Goal: Complete application form: Complete application form

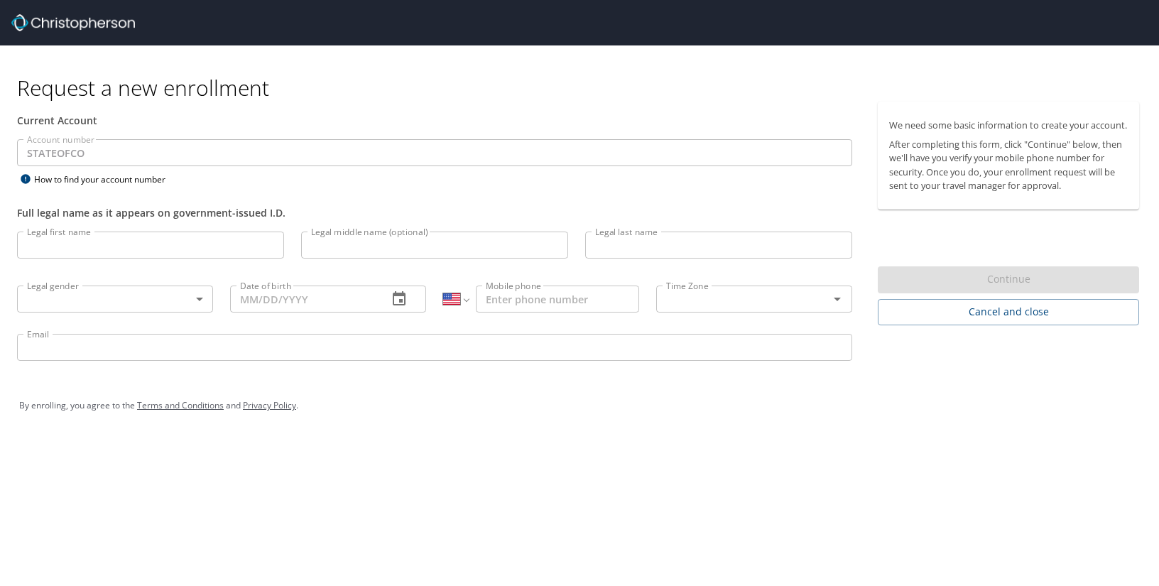
select select "US"
click at [106, 251] on input "Legal first name" at bounding box center [150, 245] width 267 height 27
type input "[PERSON_NAME]"
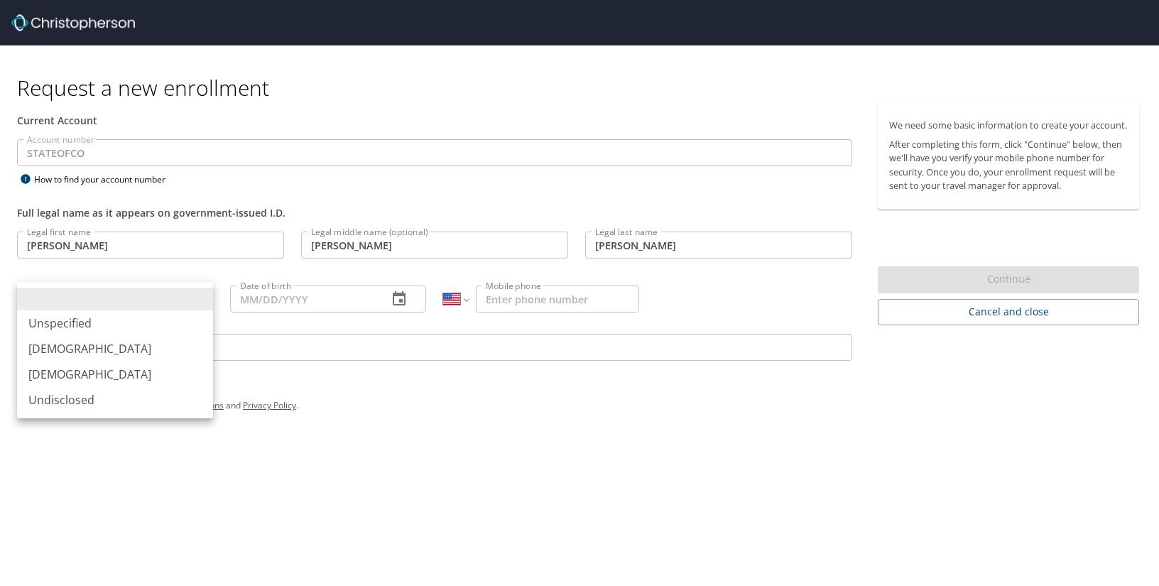
click at [108, 296] on body "Request a new enrollment Current Account Account number STATEOFCO Account numbe…" at bounding box center [579, 293] width 1159 height 586
drag, startPoint x: 87, startPoint y: 373, endPoint x: 113, endPoint y: 361, distance: 28.3
click at [87, 373] on li "[DEMOGRAPHIC_DATA]" at bounding box center [115, 374] width 196 height 26
type input "[DEMOGRAPHIC_DATA]"
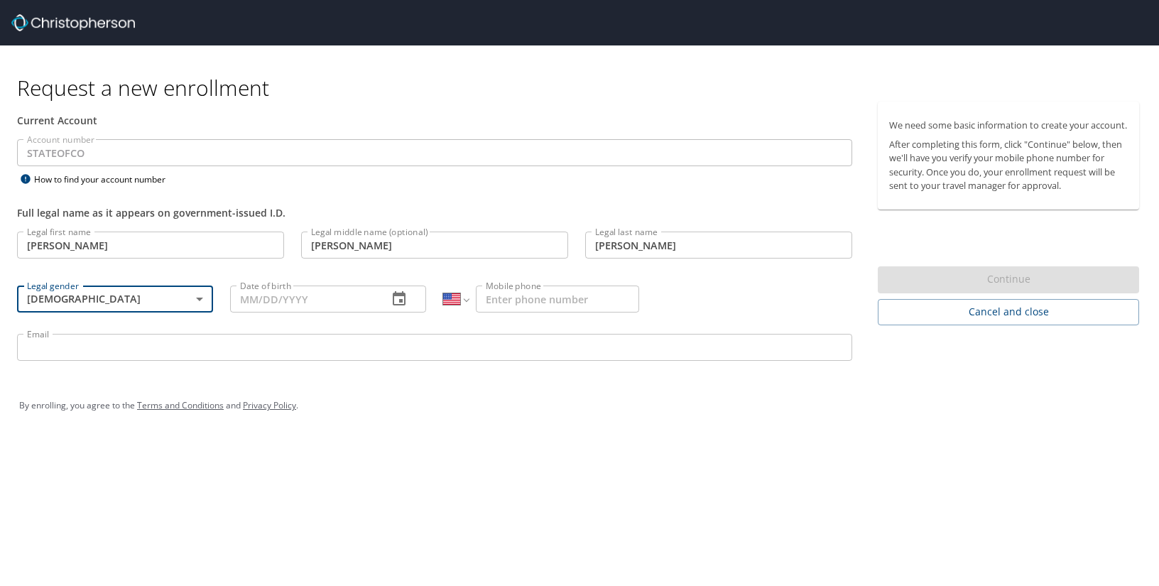
click at [253, 310] on input "Date of birth" at bounding box center [303, 298] width 146 height 27
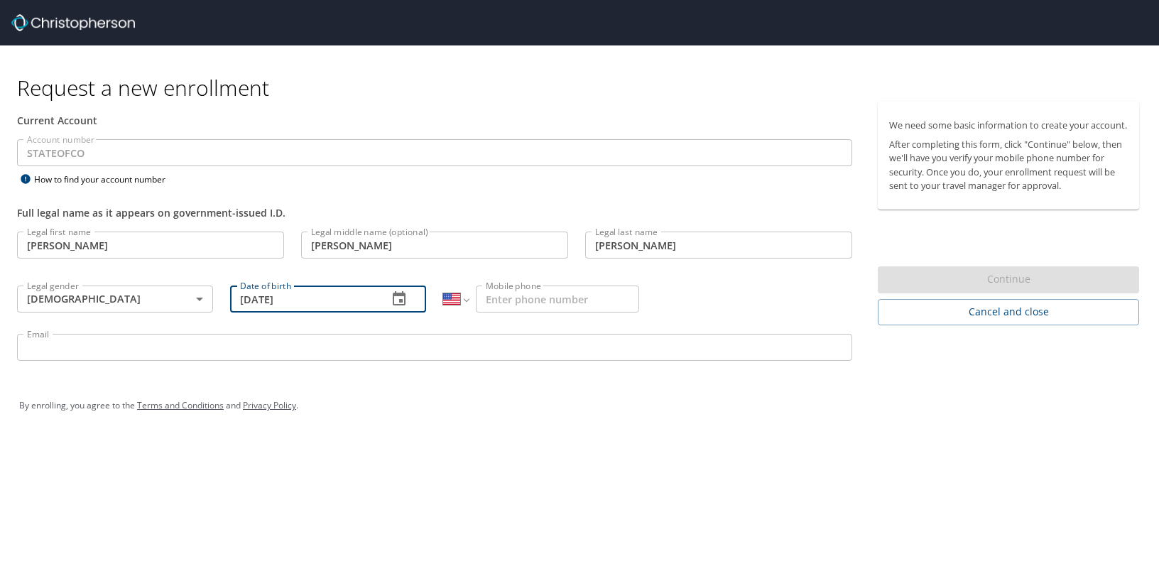
type input "[DATE]"
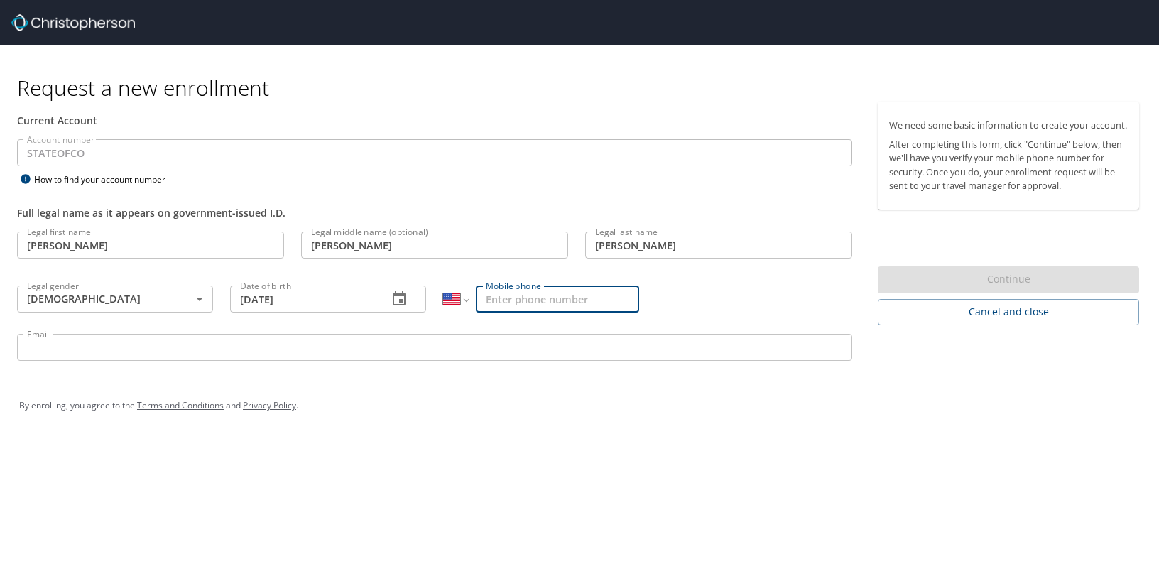
click at [544, 303] on input "Mobile phone" at bounding box center [557, 298] width 163 height 27
type input "[PHONE_NUMBER]"
click at [187, 350] on input "Email" at bounding box center [434, 347] width 835 height 27
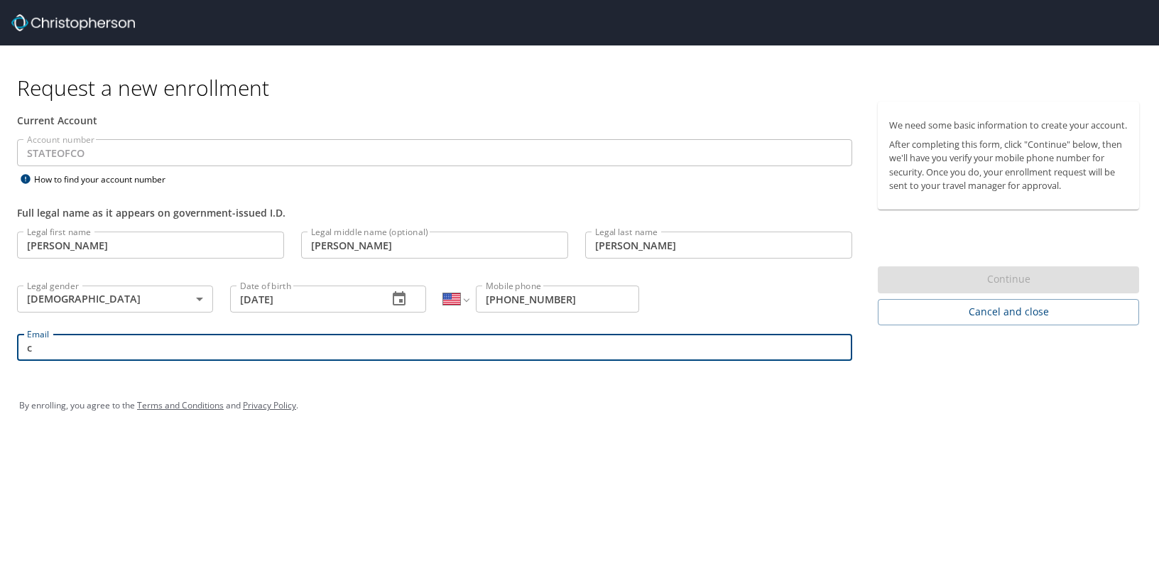
type input "[PERSON_NAME][EMAIL_ADDRESS][PERSON_NAME][DOMAIN_NAME]"
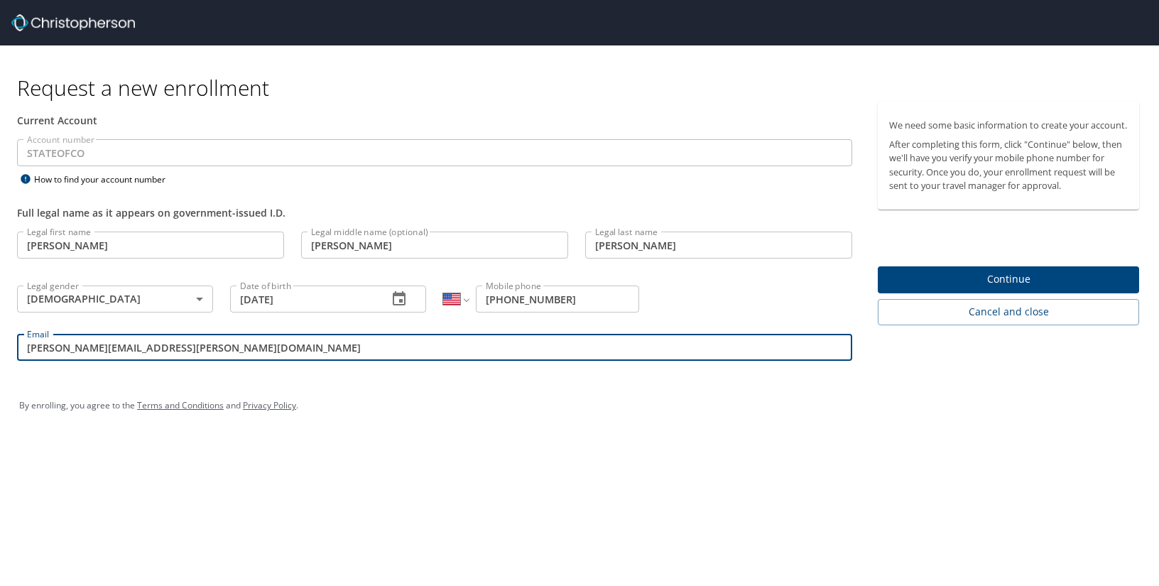
click at [212, 351] on input "[PERSON_NAME][EMAIL_ADDRESS][PERSON_NAME][DOMAIN_NAME]" at bounding box center [434, 347] width 835 height 27
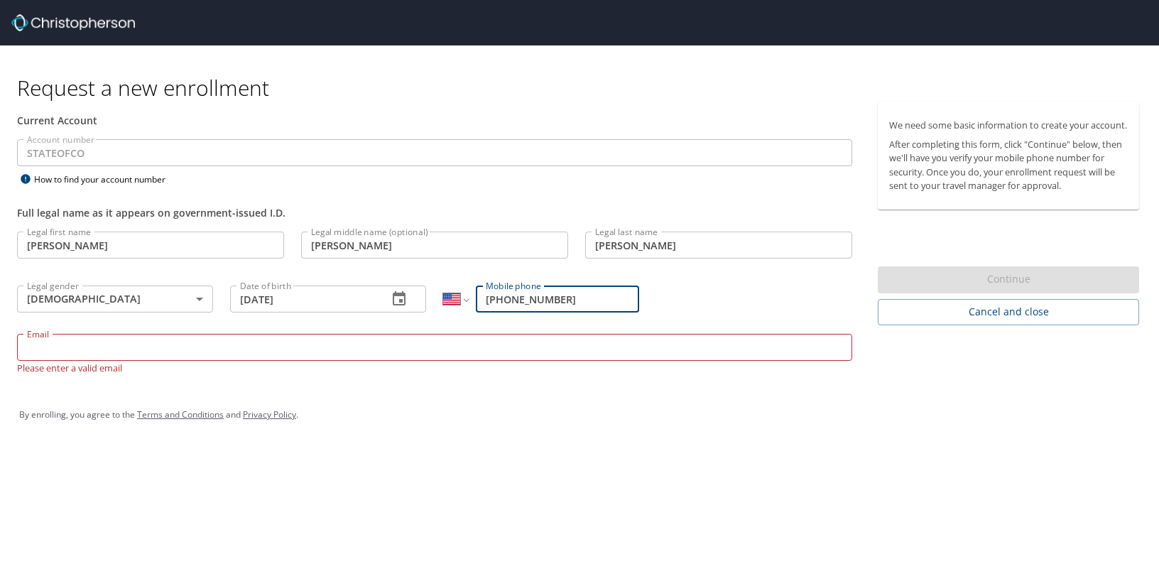
click at [567, 293] on input "[PHONE_NUMBER]" at bounding box center [557, 298] width 163 height 27
click at [317, 296] on input "[DATE]" at bounding box center [303, 298] width 146 height 27
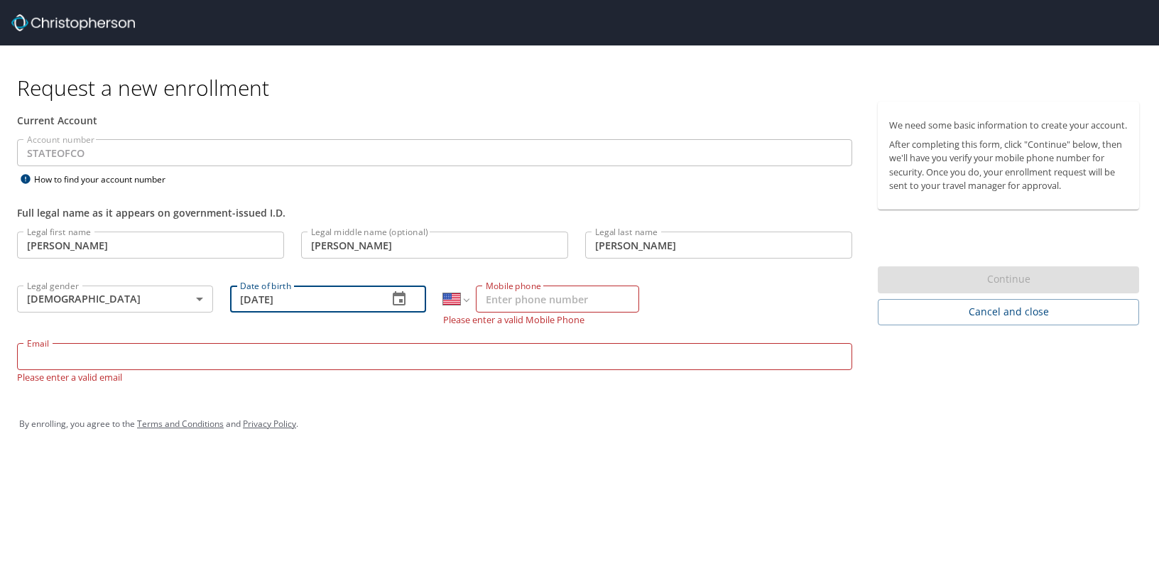
click at [317, 296] on input "[DATE]" at bounding box center [303, 298] width 146 height 27
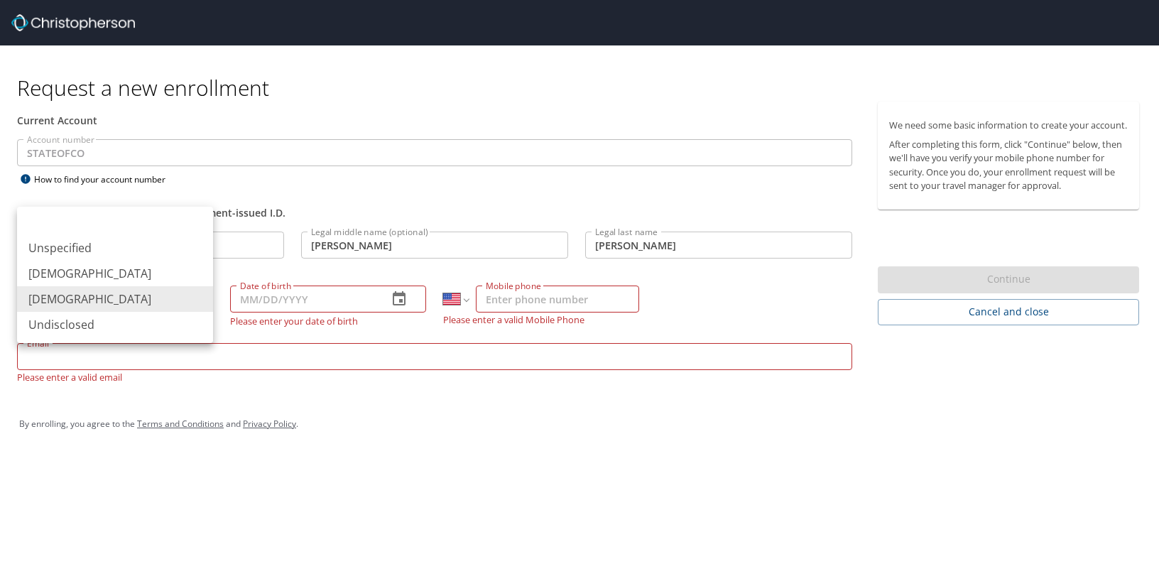
click at [136, 297] on body "Request a new enrollment Current Account Account number STATEOFCO Account numbe…" at bounding box center [579, 293] width 1159 height 586
click at [136, 297] on li "[DEMOGRAPHIC_DATA]" at bounding box center [115, 299] width 196 height 26
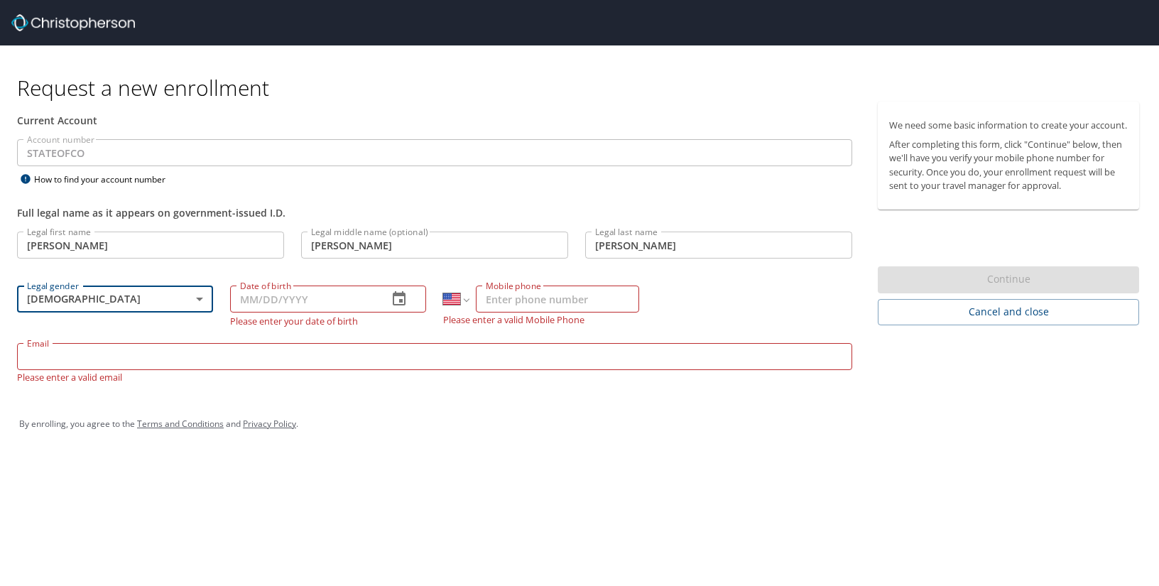
click at [182, 235] on input "[PERSON_NAME]" at bounding box center [150, 245] width 267 height 27
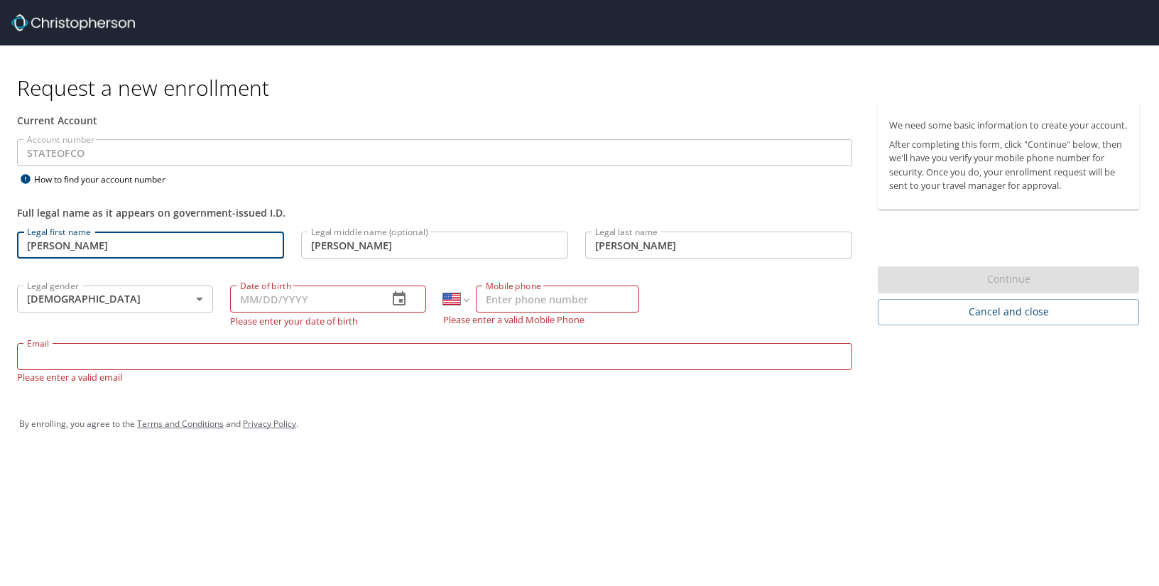
click at [182, 235] on input "[PERSON_NAME]" at bounding box center [150, 245] width 267 height 27
click at [386, 241] on input "[PERSON_NAME]" at bounding box center [434, 245] width 267 height 27
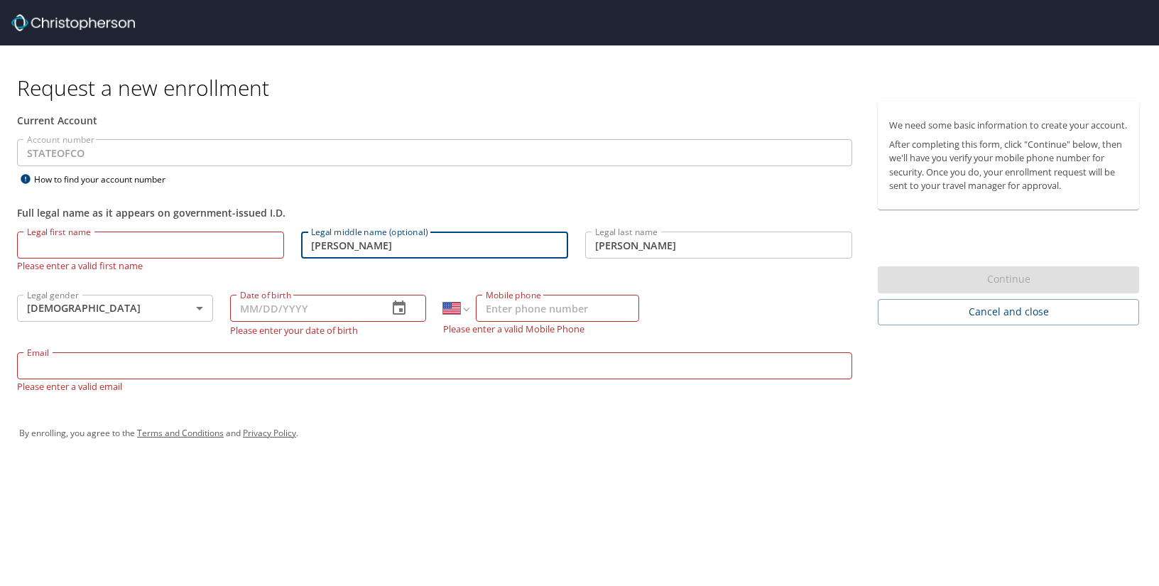
click at [386, 241] on input "[PERSON_NAME]" at bounding box center [434, 245] width 267 height 27
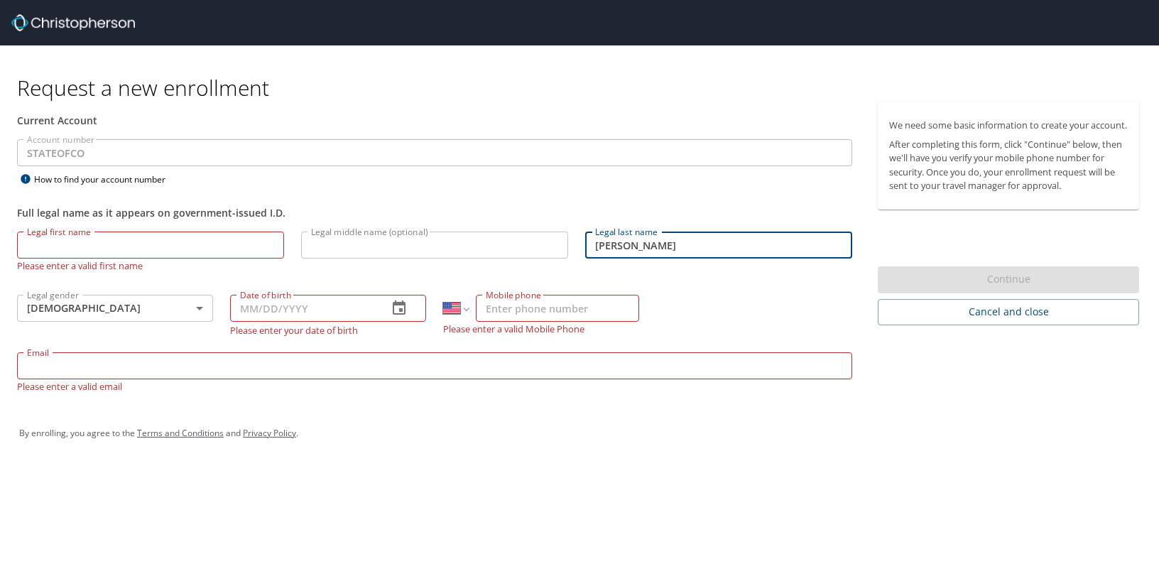
click at [645, 242] on input "[PERSON_NAME]" at bounding box center [718, 245] width 267 height 27
click at [548, 442] on div "By enrolling, you agree to the Terms and Conditions and Privacy Policy ." at bounding box center [579, 433] width 1121 height 36
